Goal: Transaction & Acquisition: Purchase product/service

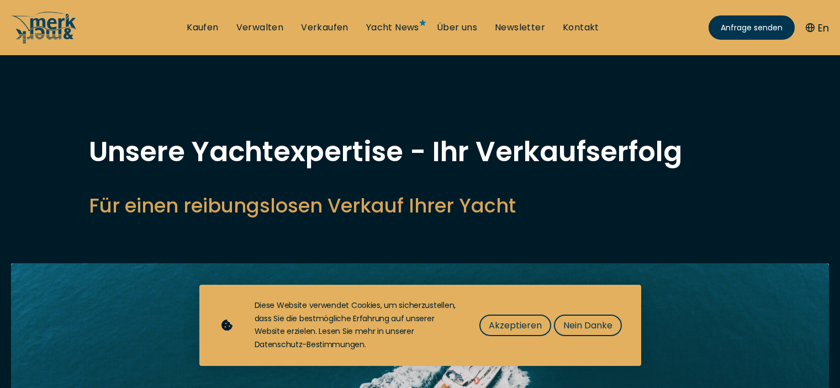
select select "sell"
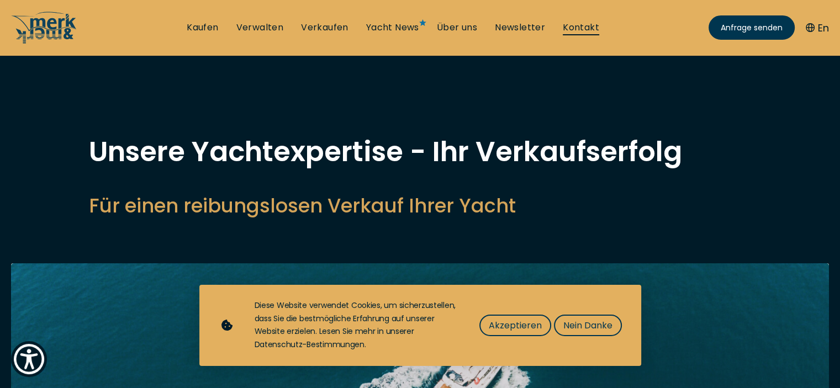
click at [579, 27] on link "Kontakt" at bounding box center [581, 28] width 36 height 12
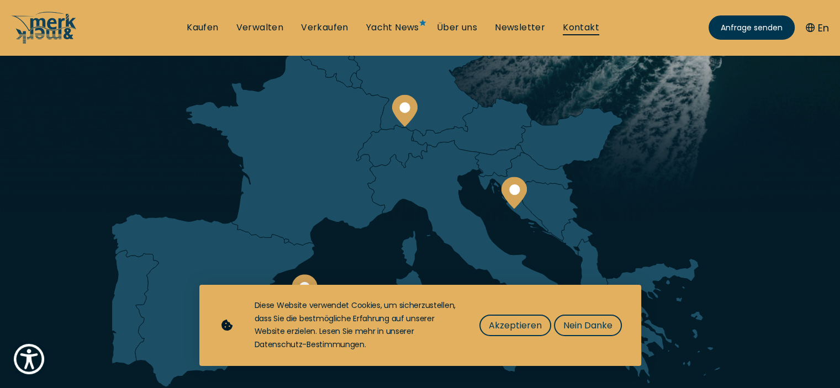
scroll to position [199, 0]
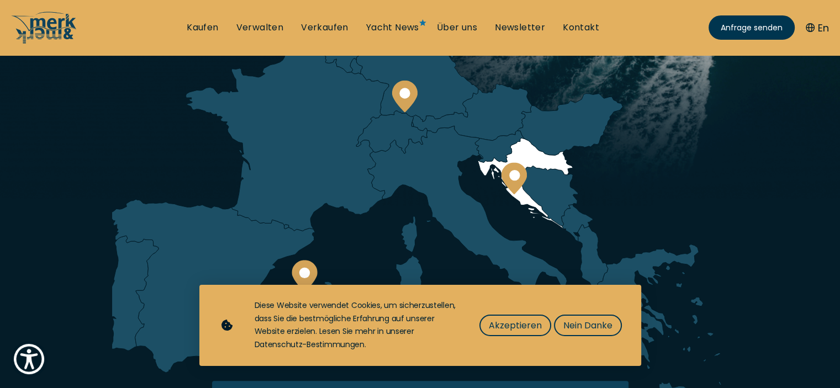
click at [515, 177] on circle at bounding box center [514, 175] width 10 height 10
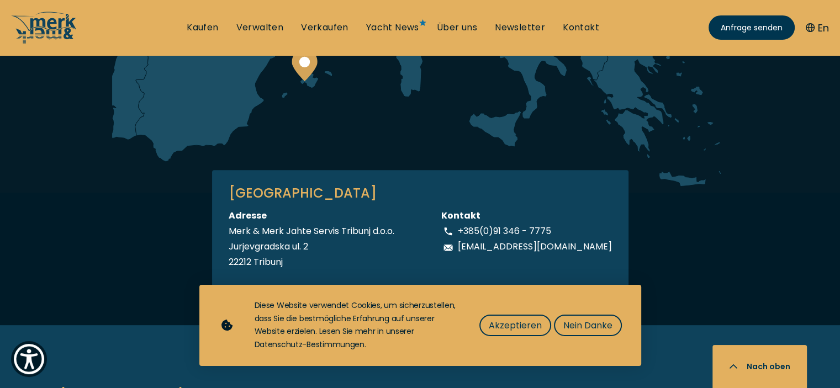
scroll to position [441, 0]
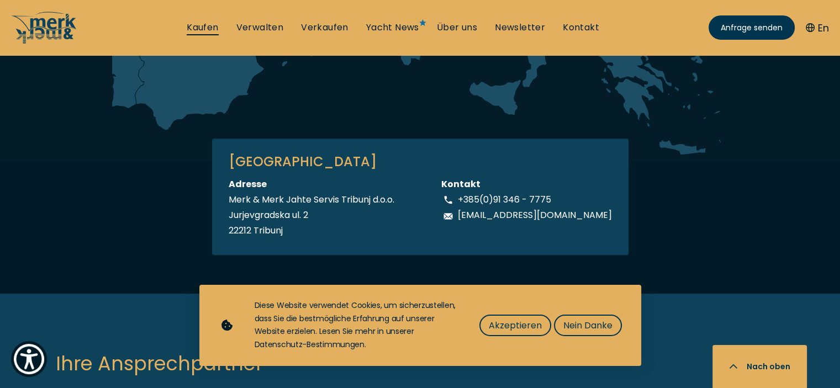
click at [205, 30] on link "Kaufen" at bounding box center [202, 28] width 31 height 12
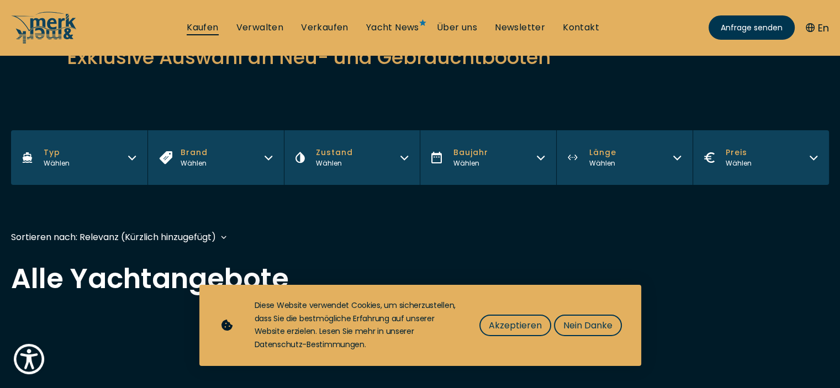
scroll to position [199, 0]
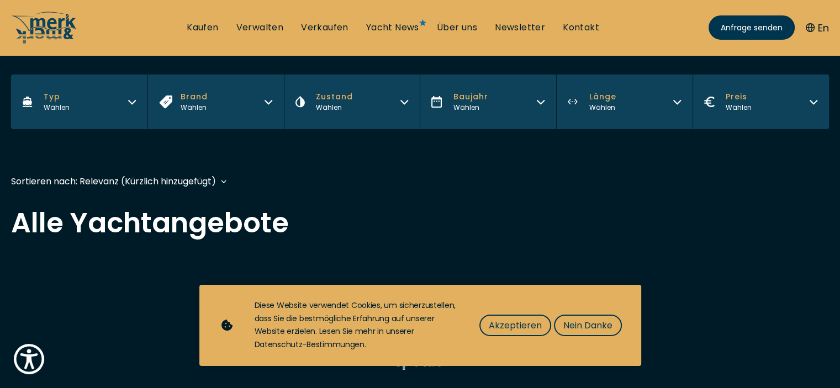
click at [269, 100] on icon "button" at bounding box center [268, 100] width 9 height 9
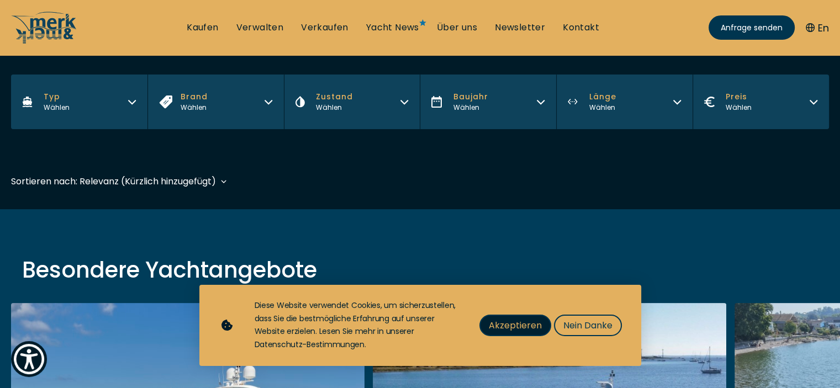
click at [509, 322] on span "Akzeptieren" at bounding box center [515, 326] width 53 height 14
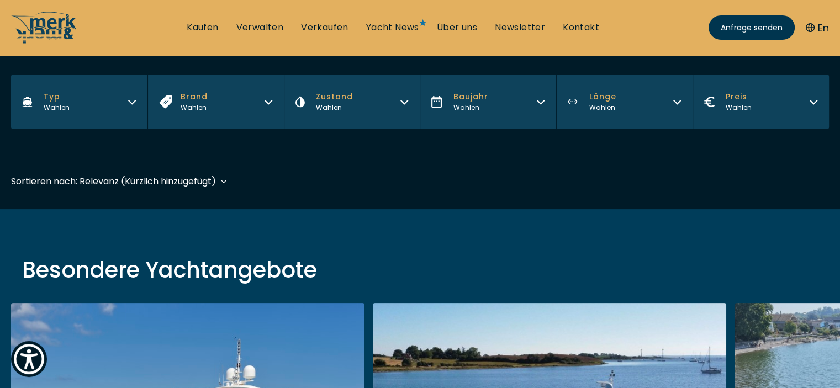
click at [267, 100] on icon "button" at bounding box center [268, 100] width 9 height 9
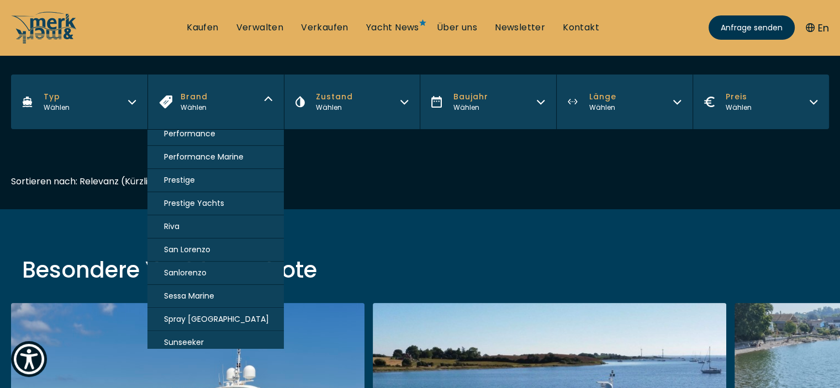
scroll to position [773, 0]
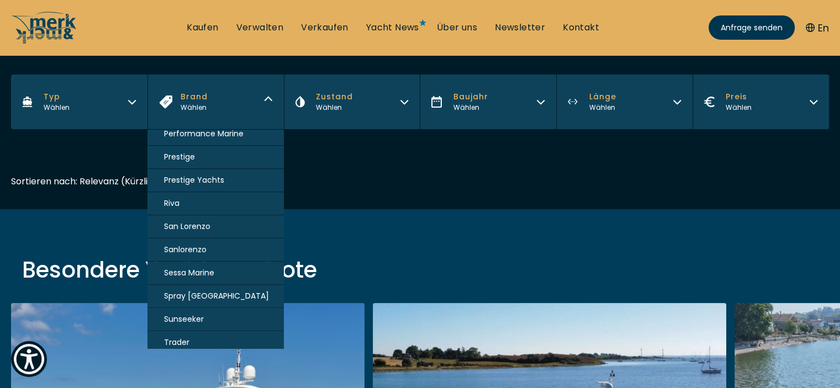
click at [198, 267] on span "Sessa Marine" at bounding box center [189, 273] width 50 height 12
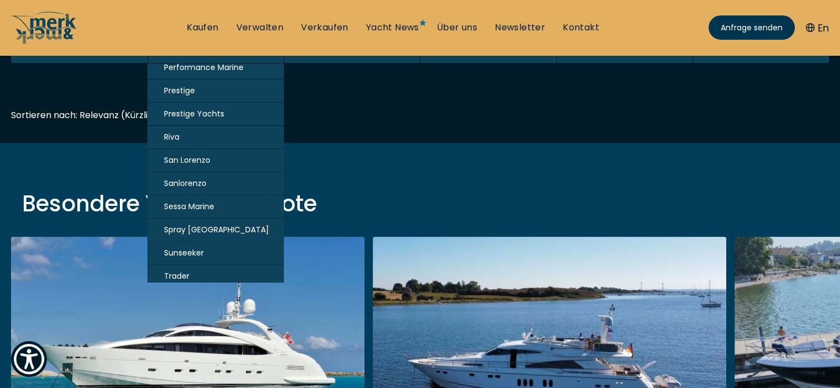
scroll to position [273, 0]
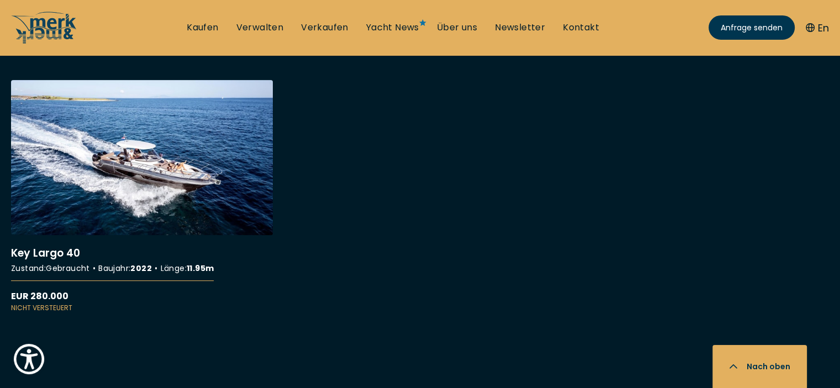
scroll to position [420, 0]
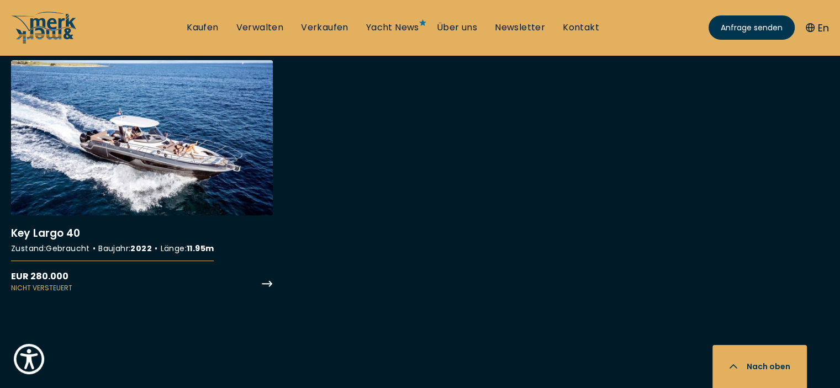
click at [267, 282] on link "More details about Key Largo 40" at bounding box center [142, 176] width 262 height 233
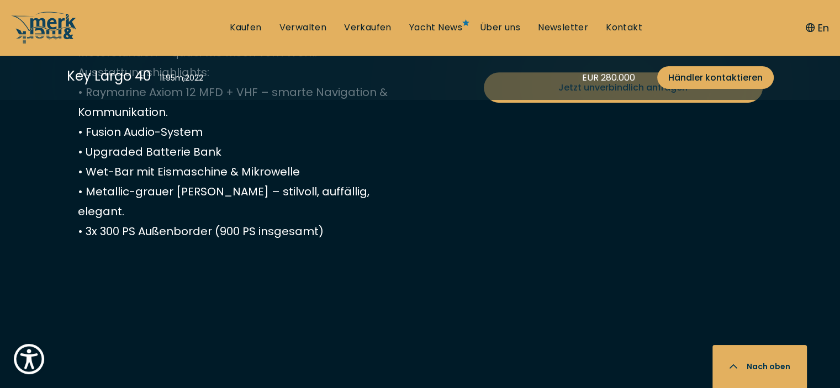
scroll to position [574, 0]
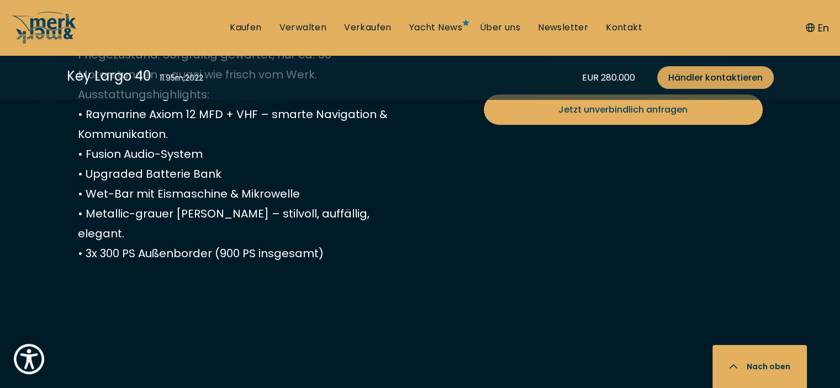
click at [755, 78] on span "Händler kontaktieren" at bounding box center [715, 78] width 94 height 14
select select "buy"
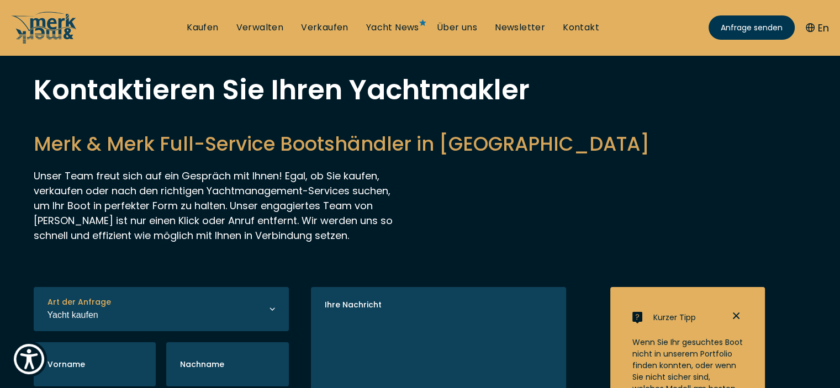
scroll to position [38, 0]
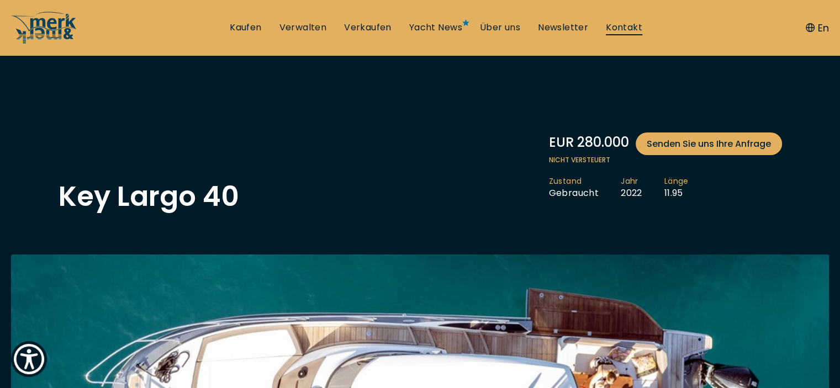
click at [615, 27] on link "Kontakt" at bounding box center [624, 28] width 36 height 12
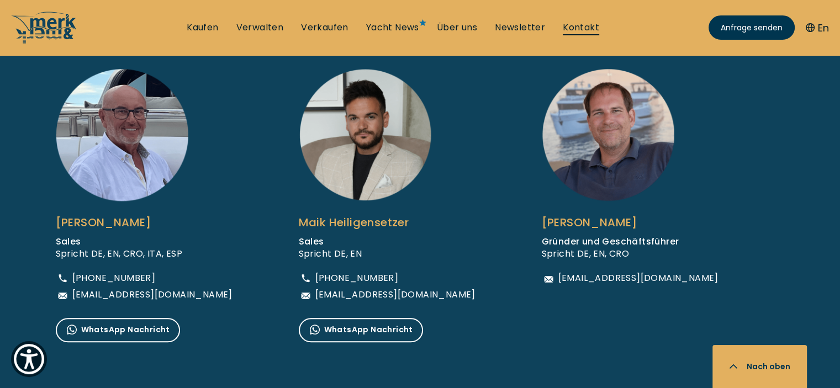
scroll to position [795, 0]
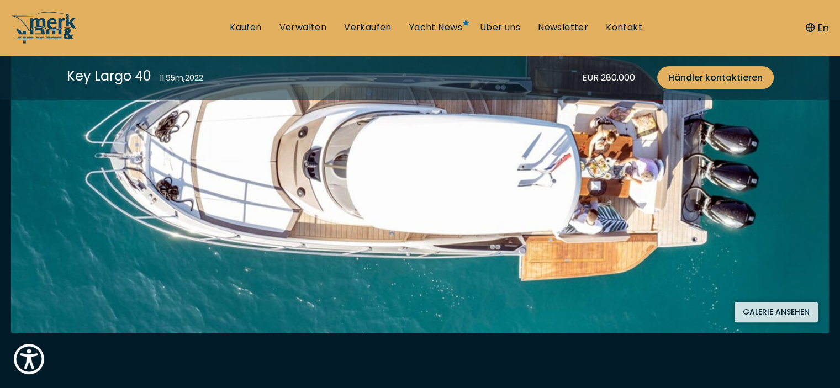
scroll to position [243, 0]
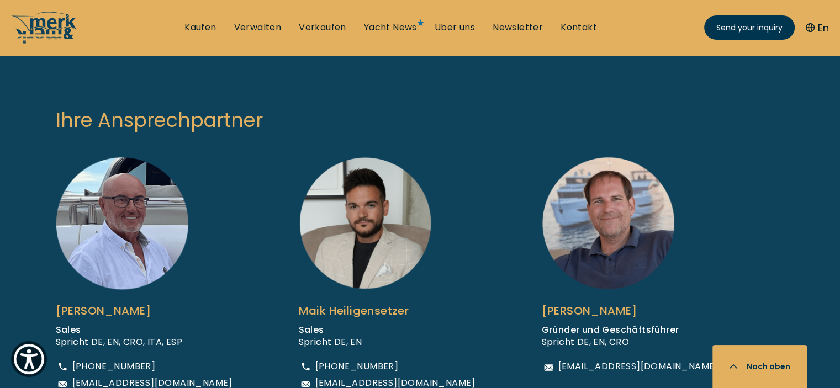
scroll to position [795, 0]
